Goal: Task Accomplishment & Management: Use online tool/utility

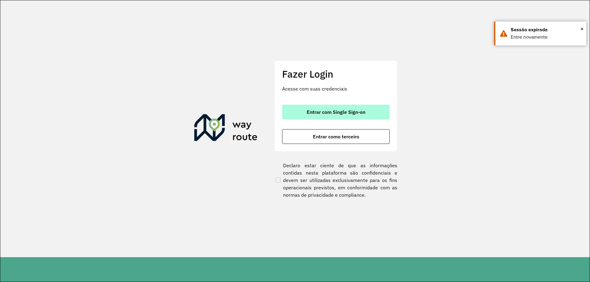
click at [379, 117] on button "Entrar com Single Sign-on" at bounding box center [336, 112] width 108 height 15
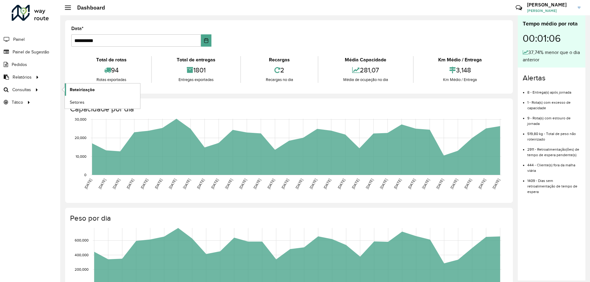
click at [76, 88] on span "Roteirização" at bounding box center [82, 90] width 25 height 6
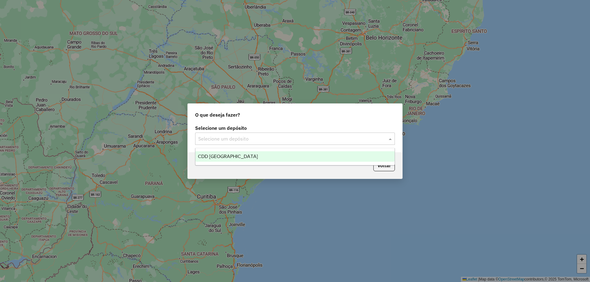
click at [281, 135] on div "Selecione um depósito" at bounding box center [295, 139] width 200 height 12
click at [273, 157] on div "CDD [GEOGRAPHIC_DATA]" at bounding box center [294, 156] width 199 height 10
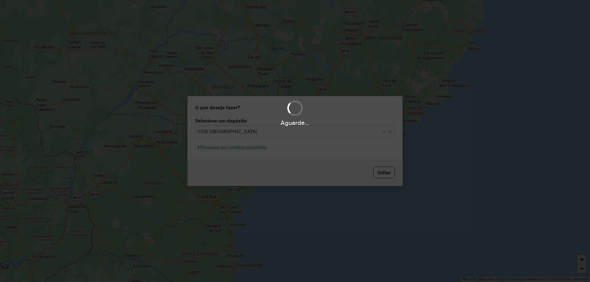
click at [252, 148] on div "Aguarde..." at bounding box center [295, 141] width 590 height 282
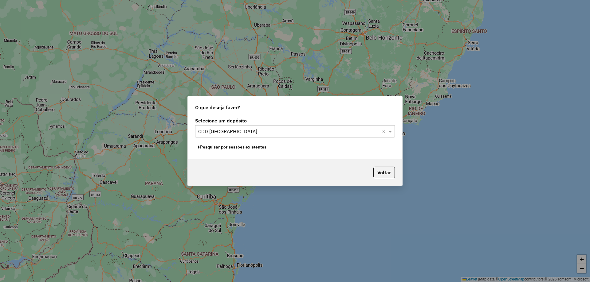
click at [252, 148] on button "Pesquisar por sessões existentes" at bounding box center [232, 148] width 74 height 10
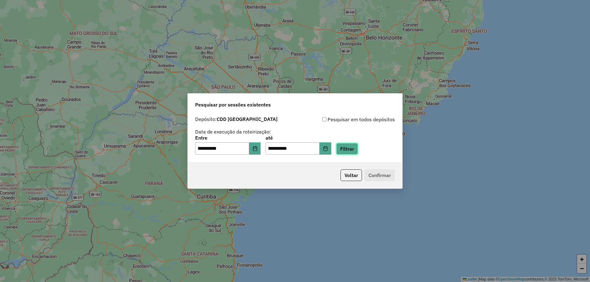
click at [351, 150] on button "Filtrar" at bounding box center [347, 149] width 22 height 12
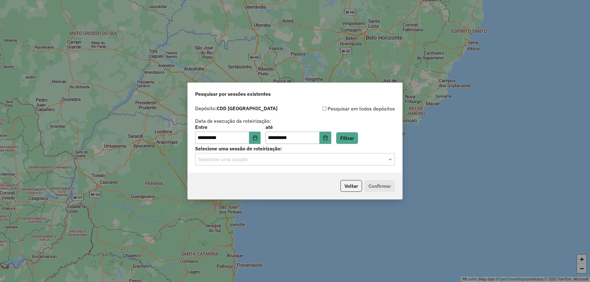
click at [335, 163] on div "Selecione uma sessão" at bounding box center [295, 159] width 200 height 12
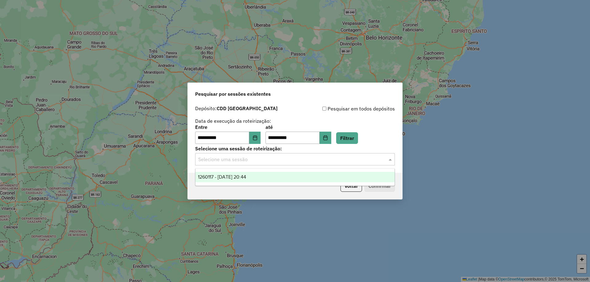
click at [319, 176] on div "1260117 - 05/09/2025 20:44" at bounding box center [294, 177] width 199 height 10
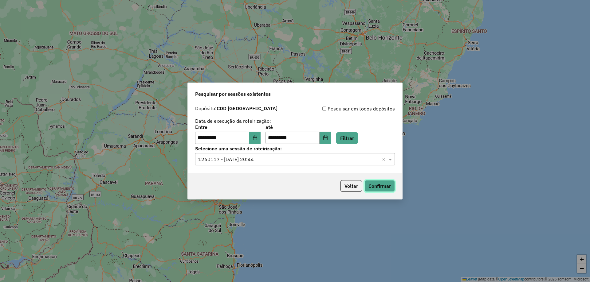
click at [391, 190] on button "Confirmar" at bounding box center [379, 186] width 30 height 12
click at [372, 187] on button "Confirmar" at bounding box center [379, 186] width 30 height 12
click at [366, 187] on button "Confirmar" at bounding box center [379, 186] width 30 height 12
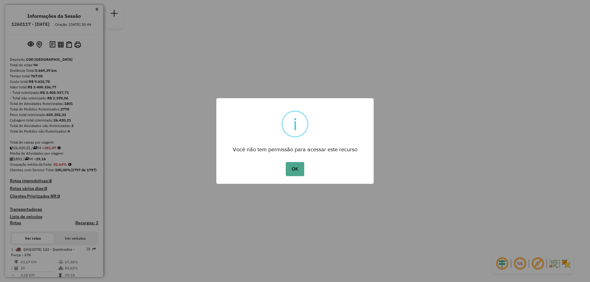
click button "OK" at bounding box center [295, 169] width 18 height 14
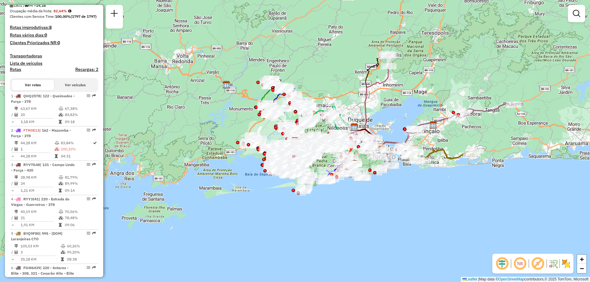
scroll to position [2451, 0]
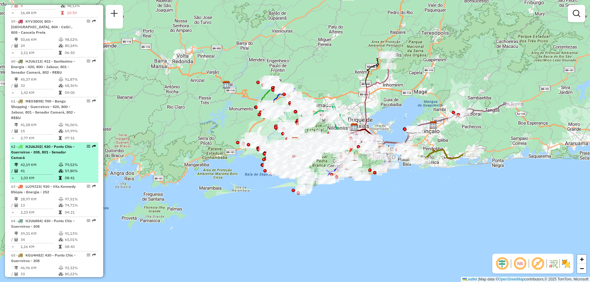
select select "**********"
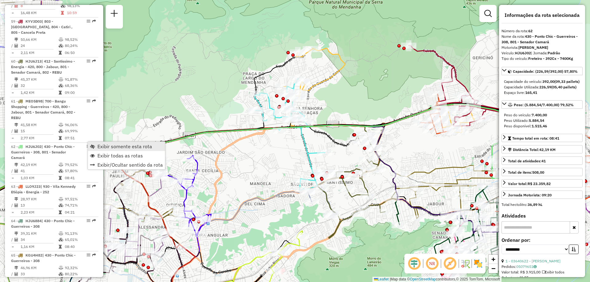
click at [97, 146] on span "Exibir somente esta rota" at bounding box center [124, 146] width 55 height 5
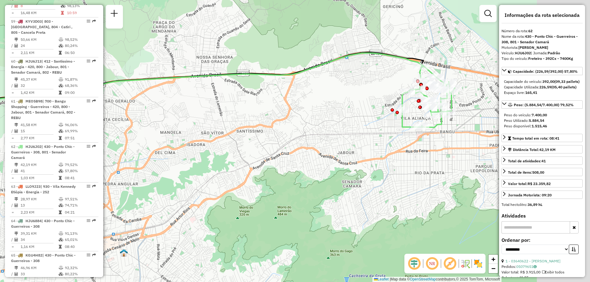
drag, startPoint x: 372, startPoint y: 143, endPoint x: 205, endPoint y: 69, distance: 182.4
click at [205, 69] on div "Janela de atendimento Grade de atendimento Capacidade Transportadoras Veículos …" at bounding box center [295, 141] width 590 height 282
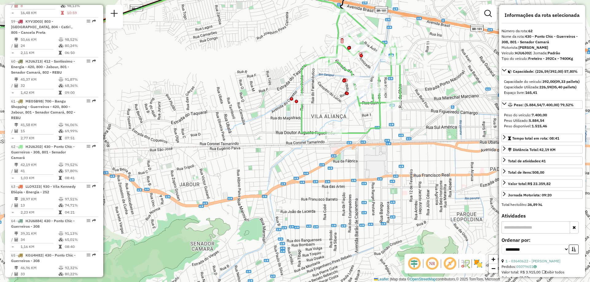
click at [432, 257] on em at bounding box center [432, 264] width 15 height 15
click at [483, 265] on div "NR R" at bounding box center [444, 264] width 81 height 20
click at [479, 265] on img at bounding box center [478, 264] width 10 height 10
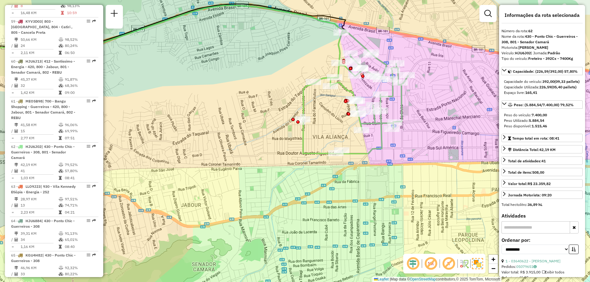
drag, startPoint x: 393, startPoint y: 130, endPoint x: 394, endPoint y: 150, distance: 20.6
click at [394, 150] on div "Janela de atendimento Grade de atendimento Capacidade Transportadoras Veículos …" at bounding box center [295, 141] width 590 height 282
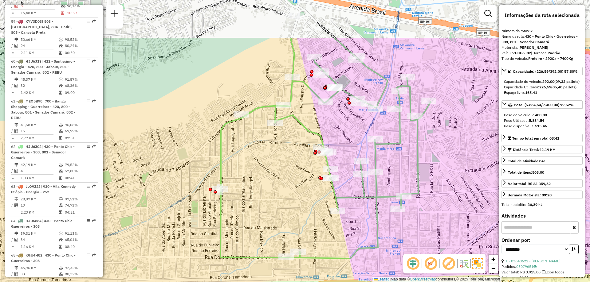
drag, startPoint x: 389, startPoint y: 94, endPoint x: 390, endPoint y: 160, distance: 66.1
click at [390, 160] on div "Janela de atendimento Grade de atendimento Capacidade Transportadoras Veículos …" at bounding box center [295, 141] width 590 height 282
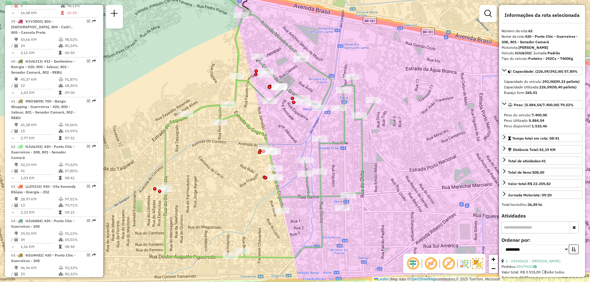
drag, startPoint x: 287, startPoint y: 135, endPoint x: 231, endPoint y: 134, distance: 55.6
click at [231, 134] on div "Janela de atendimento Grade de atendimento Capacidade Transportadoras Veículos …" at bounding box center [295, 141] width 590 height 282
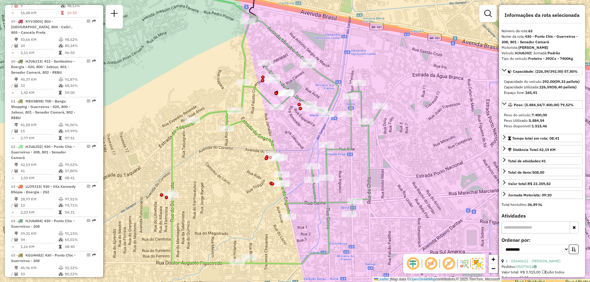
drag, startPoint x: 287, startPoint y: 181, endPoint x: 294, endPoint y: 187, distance: 9.1
click at [294, 187] on div "Janela de atendimento Grade de atendimento Capacidade Transportadoras Veículos …" at bounding box center [295, 141] width 590 height 282
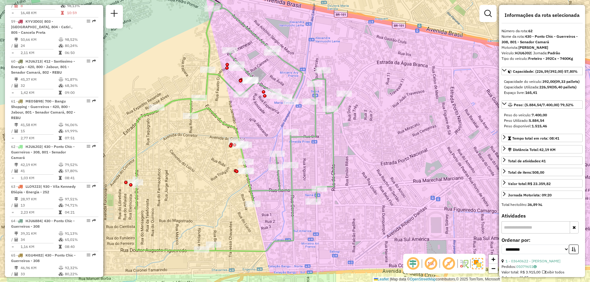
drag, startPoint x: 405, startPoint y: 146, endPoint x: 369, endPoint y: 133, distance: 37.8
click at [369, 133] on div "Janela de atendimento Grade de atendimento Capacidade Transportadoras Veículos …" at bounding box center [295, 141] width 590 height 282
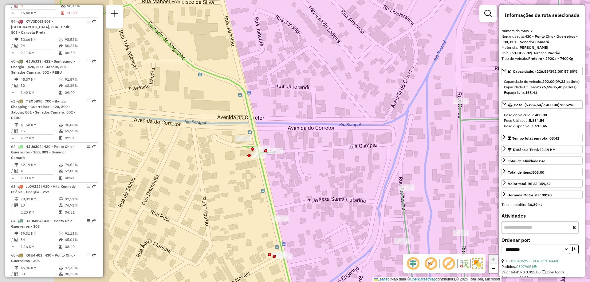
drag, startPoint x: 236, startPoint y: 161, endPoint x: 350, endPoint y: 134, distance: 116.5
click at [350, 134] on div "Janela de atendimento Grade de atendimento Capacidade Transportadoras Veículos …" at bounding box center [295, 141] width 590 height 282
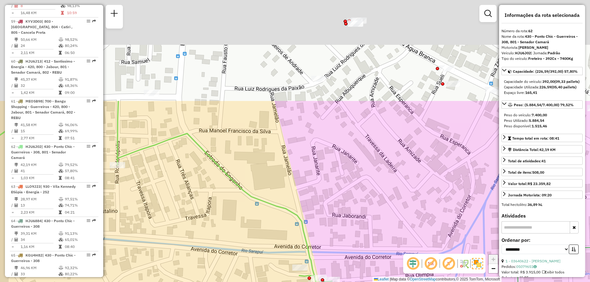
drag, startPoint x: 231, startPoint y: 79, endPoint x: 287, endPoint y: 229, distance: 160.2
click at [287, 229] on icon at bounding box center [352, 270] width 708 height 339
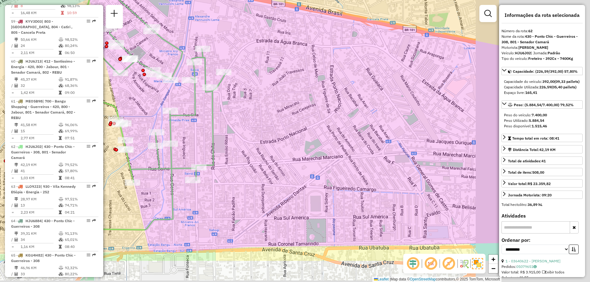
drag, startPoint x: 424, startPoint y: 148, endPoint x: 241, endPoint y: 92, distance: 191.7
click at [244, 94] on div "Janela de atendimento Grade de atendimento Capacidade Transportadoras Veículos …" at bounding box center [295, 141] width 590 height 282
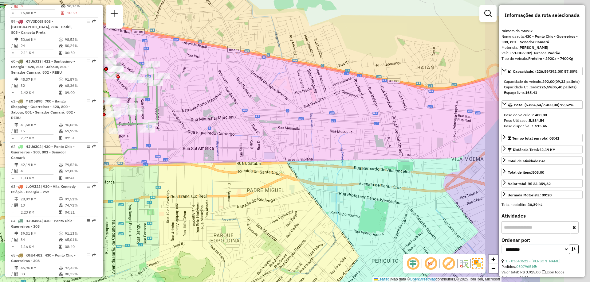
drag, startPoint x: 350, startPoint y: 92, endPoint x: 233, endPoint y: 87, distance: 116.9
click at [233, 87] on div "Janela de atendimento Grade de atendimento Capacidade Transportadoras Veículos …" at bounding box center [295, 141] width 590 height 282
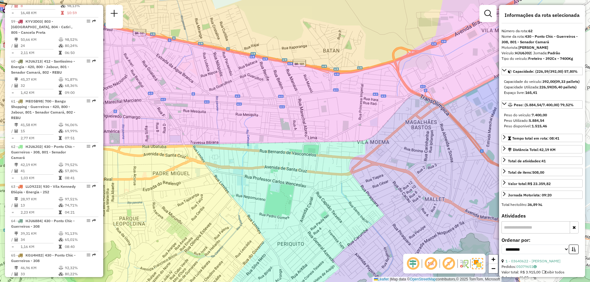
drag, startPoint x: 384, startPoint y: 124, endPoint x: 253, endPoint y: 109, distance: 131.4
click at [253, 109] on div "Janela de atendimento Grade de atendimento Capacidade Transportadoras Veículos …" at bounding box center [295, 141] width 590 height 282
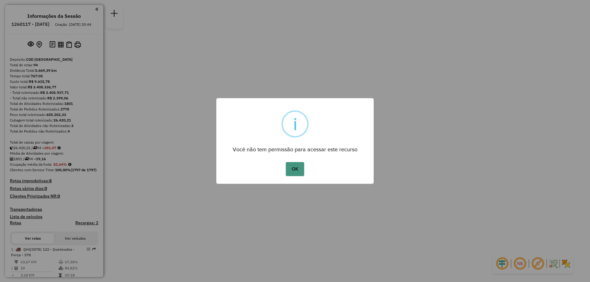
click at [298, 167] on button "OK" at bounding box center [295, 169] width 18 height 14
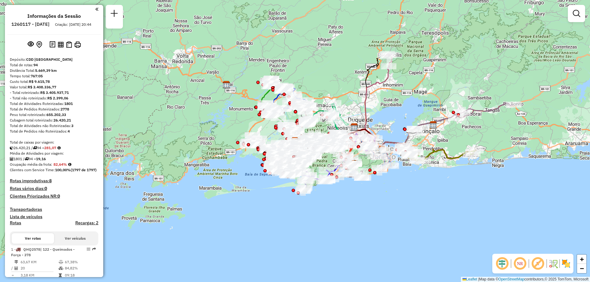
scroll to position [2405, 0]
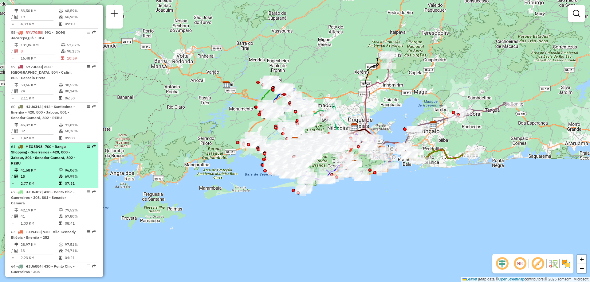
select select "**********"
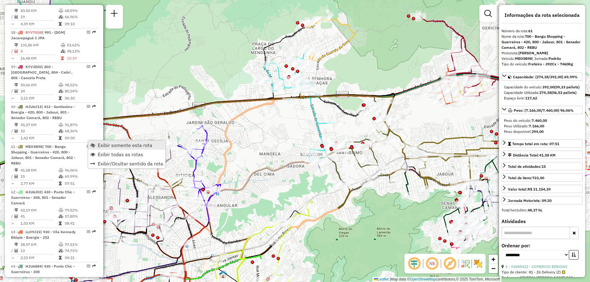
click at [95, 142] on link "Exibir somente esta rota" at bounding box center [126, 145] width 77 height 9
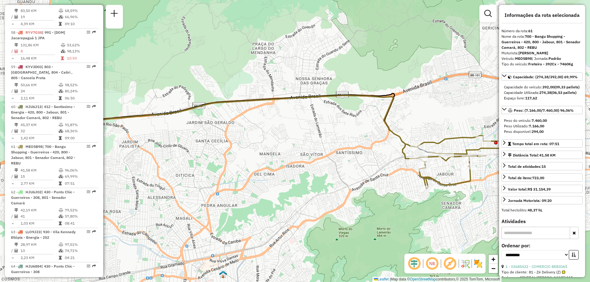
click at [472, 262] on img at bounding box center [471, 264] width 3 height 10
click at [478, 262] on img at bounding box center [478, 264] width 10 height 10
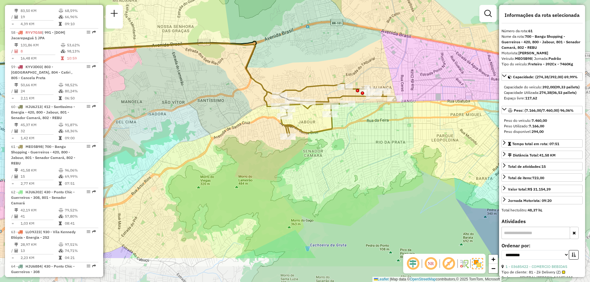
drag, startPoint x: 450, startPoint y: 214, endPoint x: 312, endPoint y: 162, distance: 147.8
click at [312, 162] on div "Janela de atendimento Grade de atendimento Capacidade Transportadoras Veículos …" at bounding box center [295, 141] width 590 height 282
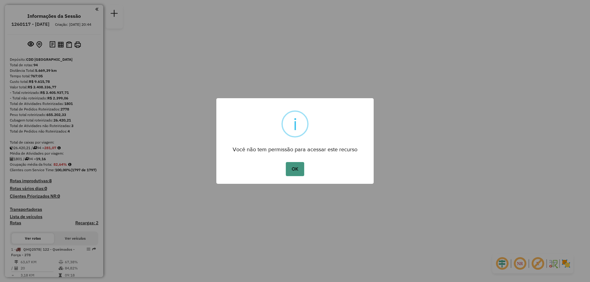
click at [299, 170] on button "OK" at bounding box center [295, 169] width 18 height 14
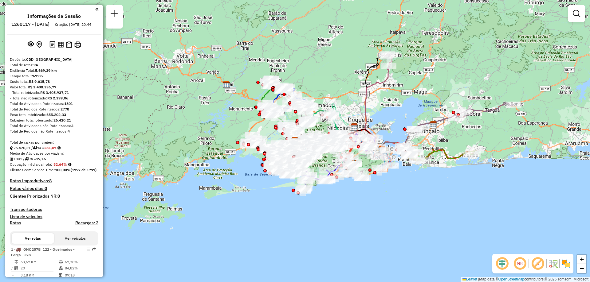
scroll to position [2365, 0]
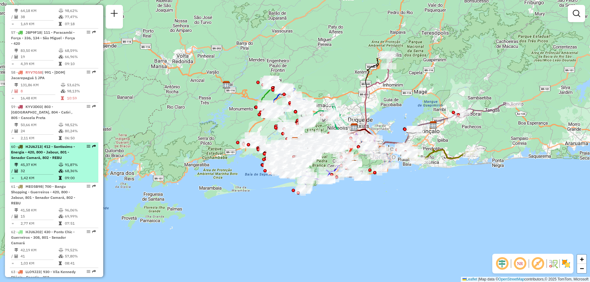
select select "**********"
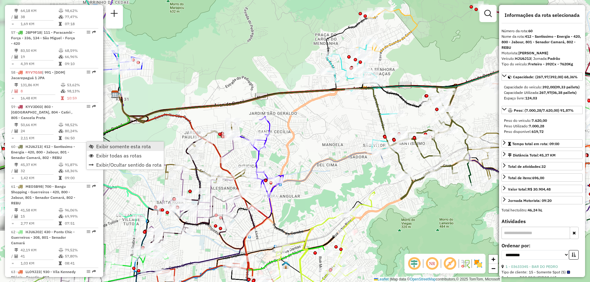
click at [96, 149] on link "Exibir somente esta rota" at bounding box center [125, 146] width 77 height 9
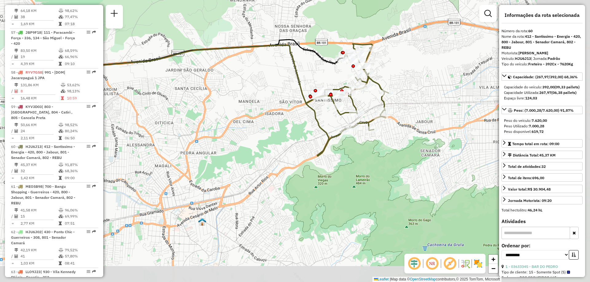
drag, startPoint x: 338, startPoint y: 153, endPoint x: 253, endPoint y: 108, distance: 96.1
click at [253, 108] on div "Janela de atendimento Grade de atendimento Capacidade Transportadoras Veículos …" at bounding box center [295, 141] width 590 height 282
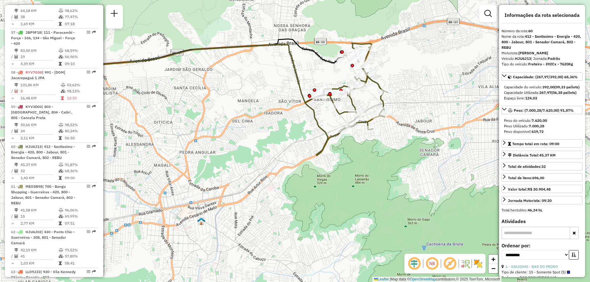
click at [432, 265] on em at bounding box center [432, 264] width 15 height 15
click at [478, 263] on img at bounding box center [478, 264] width 10 height 10
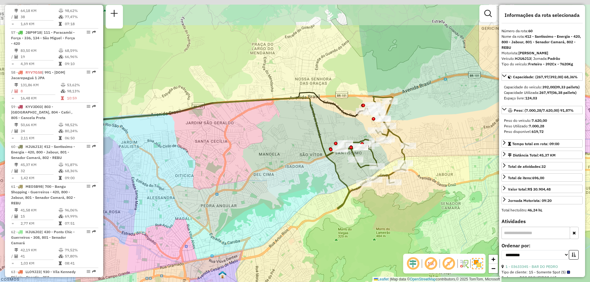
drag, startPoint x: 314, startPoint y: 143, endPoint x: 335, endPoint y: 196, distance: 57.5
click at [335, 196] on div "Janela de atendimento Grade de atendimento Capacidade Transportadoras Veículos …" at bounding box center [295, 141] width 590 height 282
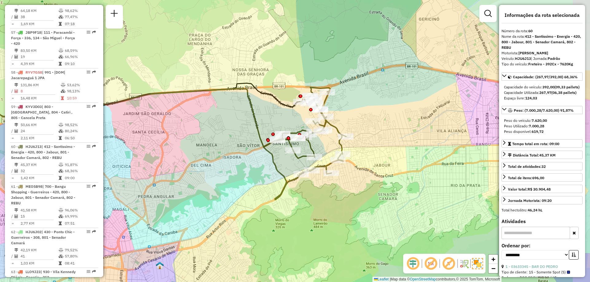
drag, startPoint x: 306, startPoint y: 150, endPoint x: 249, endPoint y: 144, distance: 56.8
click at [249, 144] on div "Janela de atendimento Grade de atendimento Capacidade Transportadoras Veículos …" at bounding box center [295, 141] width 590 height 282
